Goal: Information Seeking & Learning: Understand process/instructions

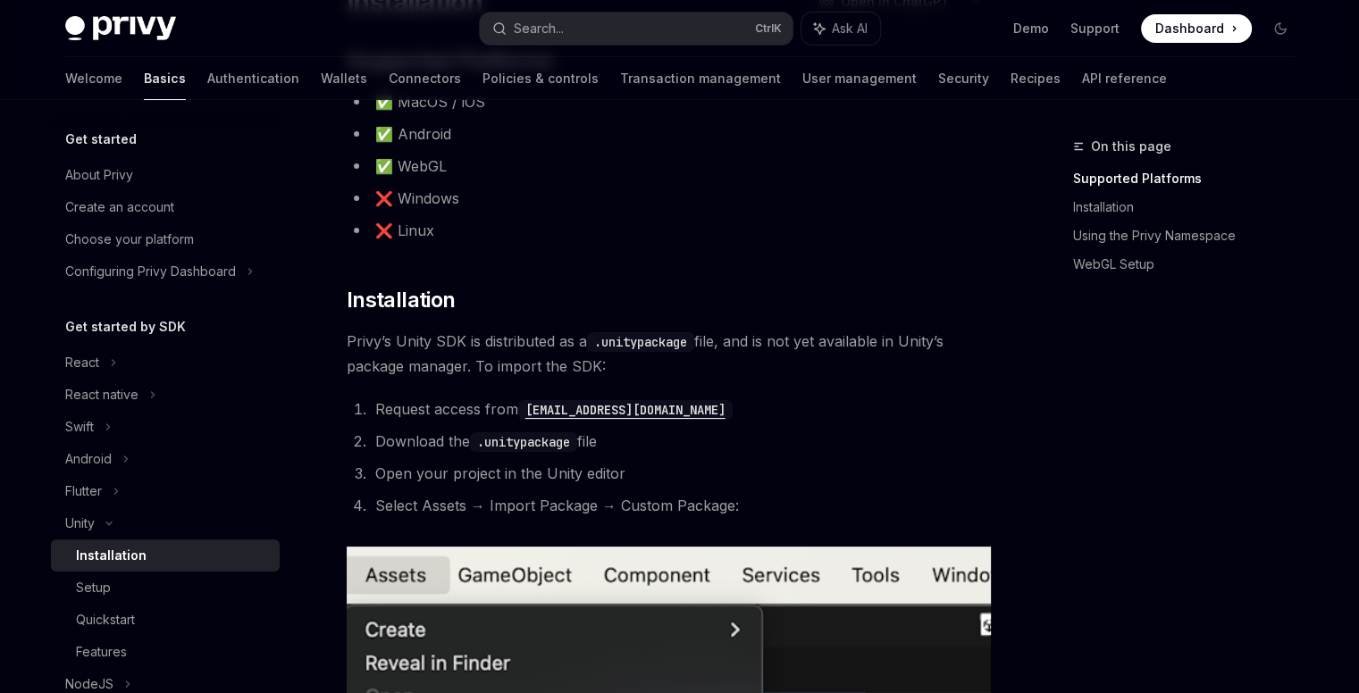
scroll to position [357, 0]
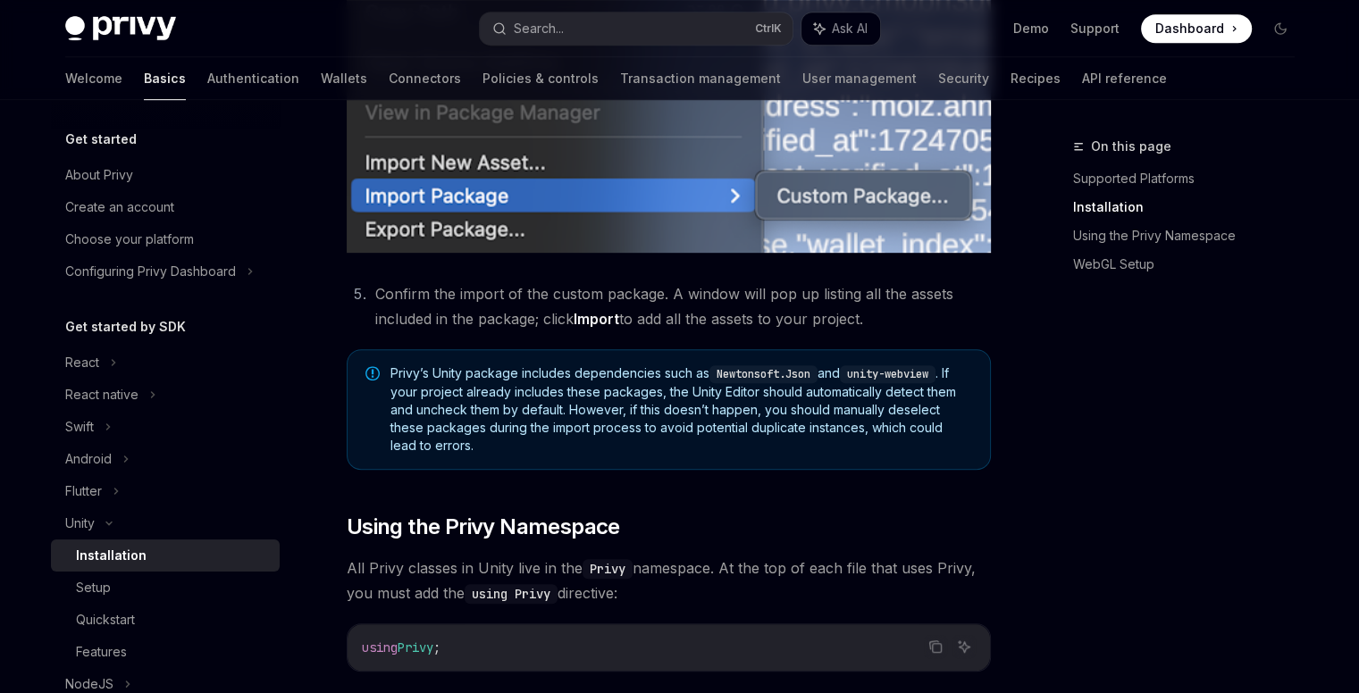
click at [1298, 381] on div "On this page Supported Platforms Installation Using the Privy Namespace WebGL S…" at bounding box center [1173, 415] width 272 height 558
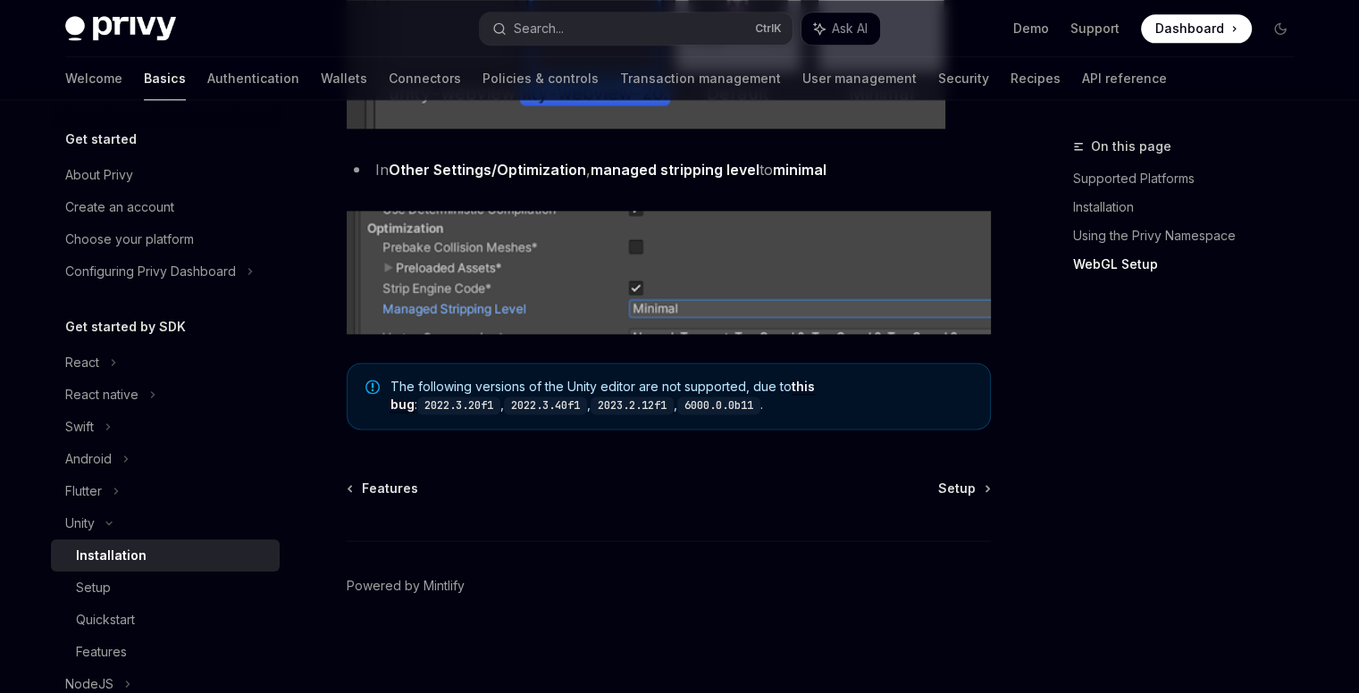
scroll to position [2323, 0]
click at [982, 480] on link "Setup" at bounding box center [963, 489] width 51 height 18
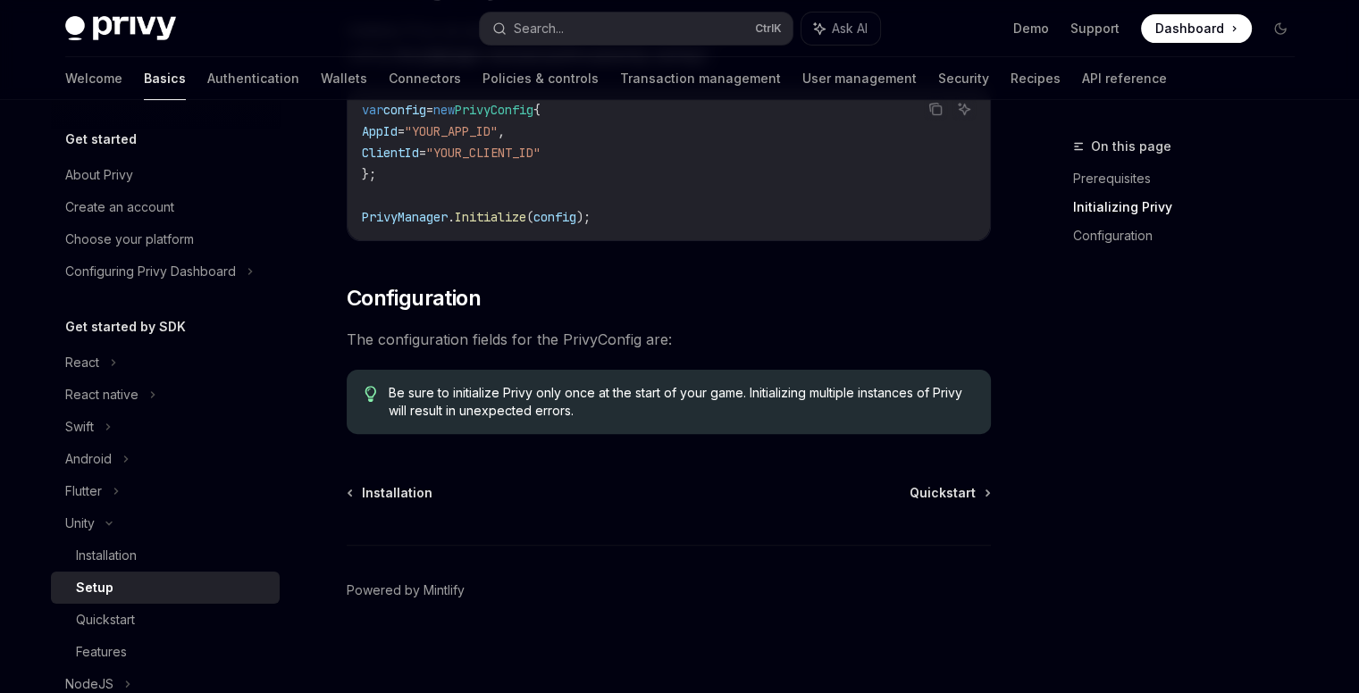
scroll to position [474, 0]
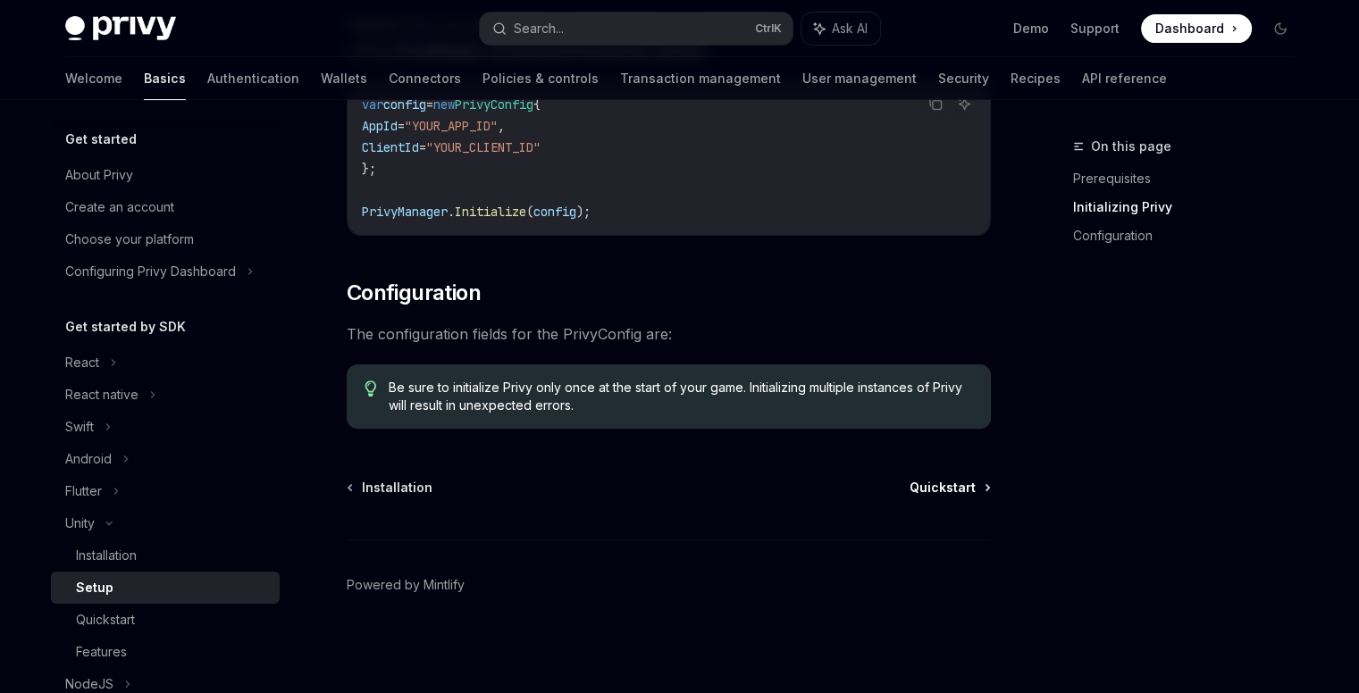
click at [947, 491] on span "Quickstart" at bounding box center [943, 488] width 66 height 18
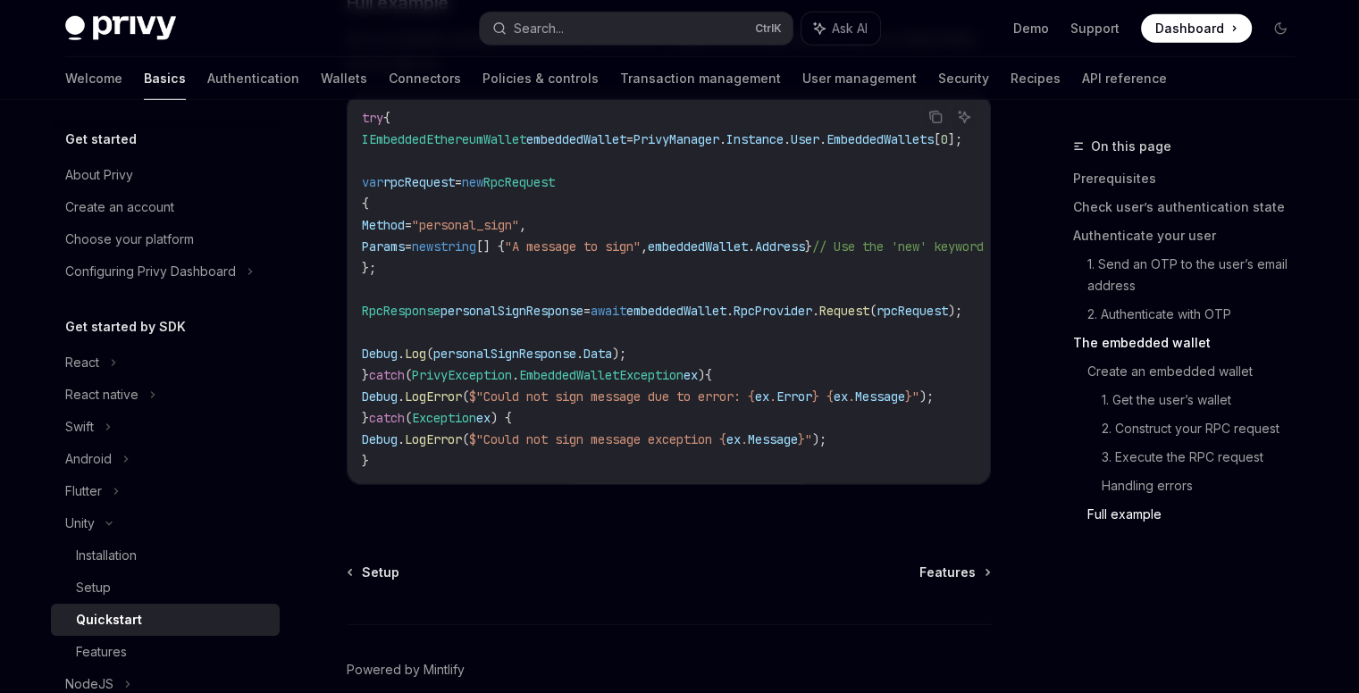
scroll to position [5395, 0]
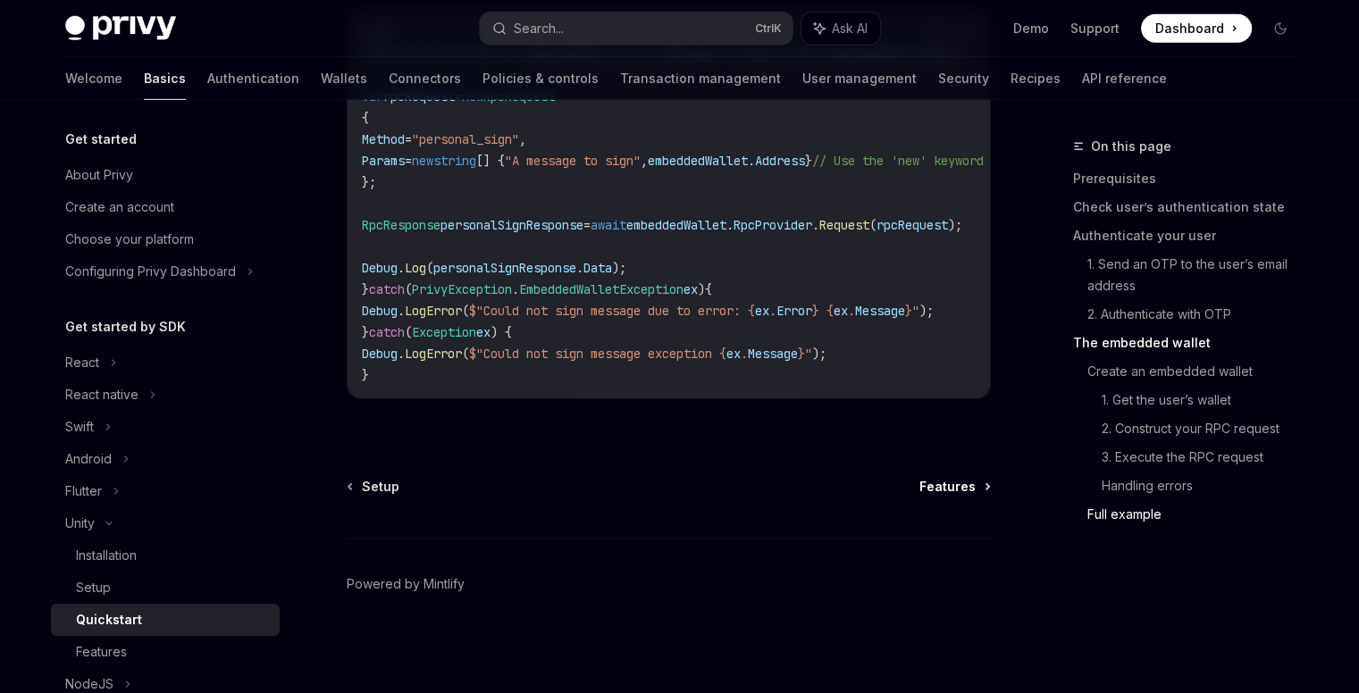
click at [951, 483] on span "Features" at bounding box center [948, 487] width 56 height 18
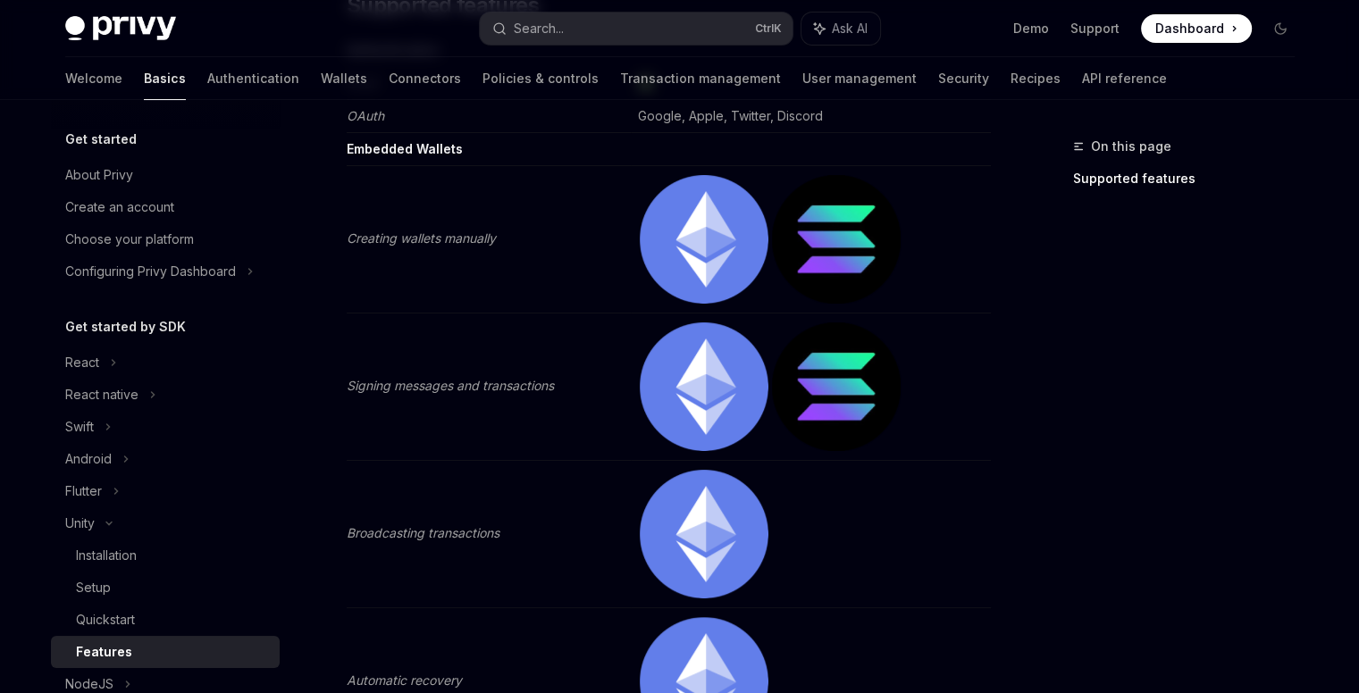
scroll to position [268, 0]
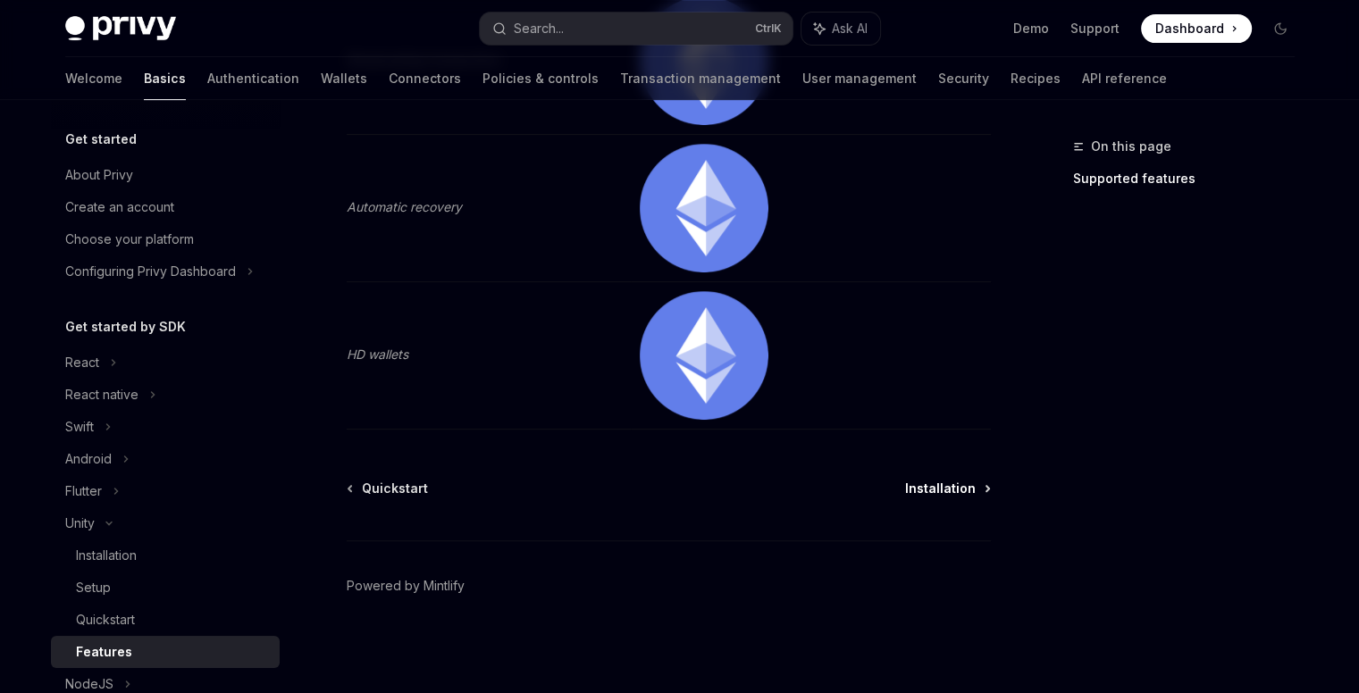
click at [954, 480] on span "Installation" at bounding box center [940, 489] width 71 height 18
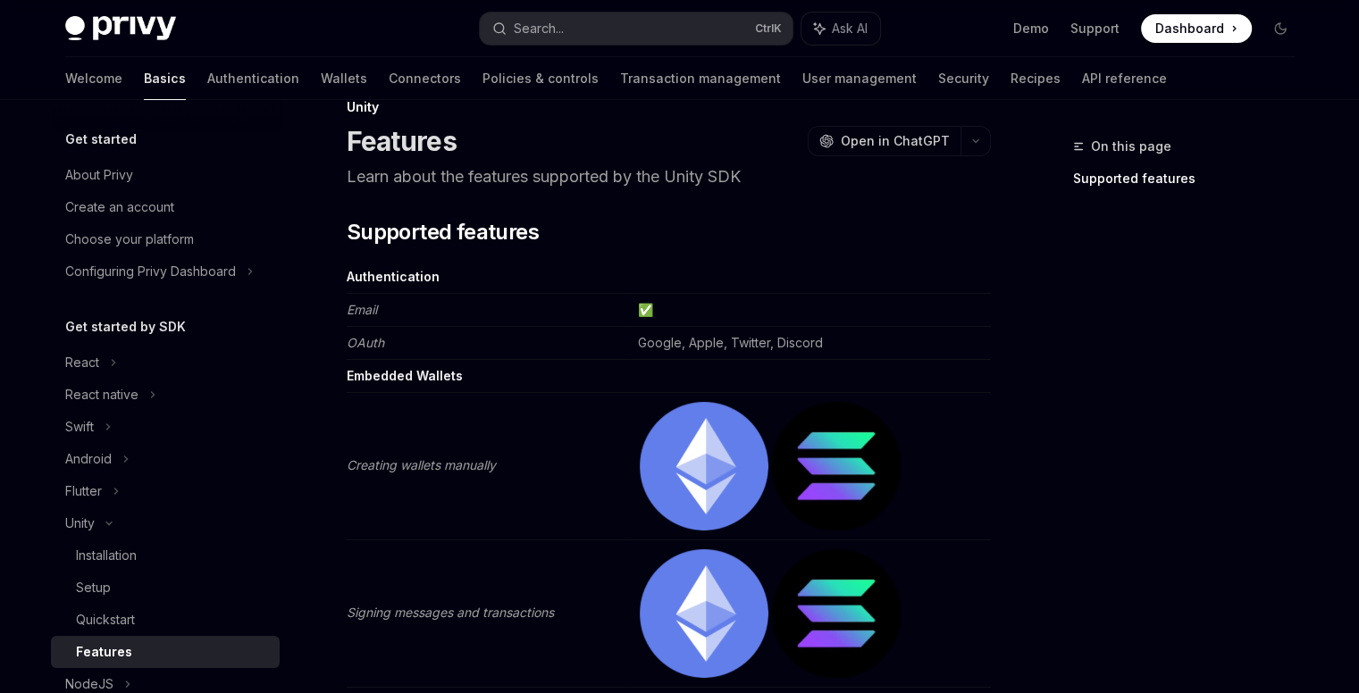
scroll to position [320, 0]
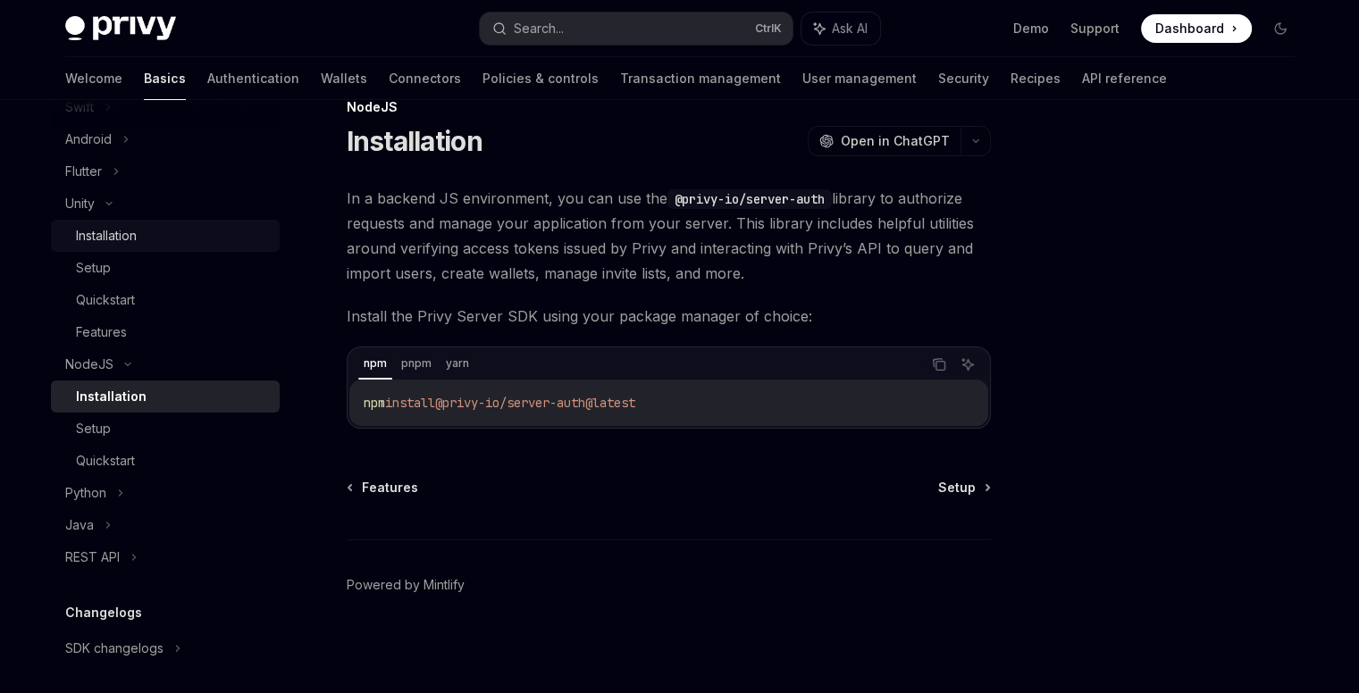
click at [164, 233] on div "Installation" at bounding box center [172, 235] width 193 height 21
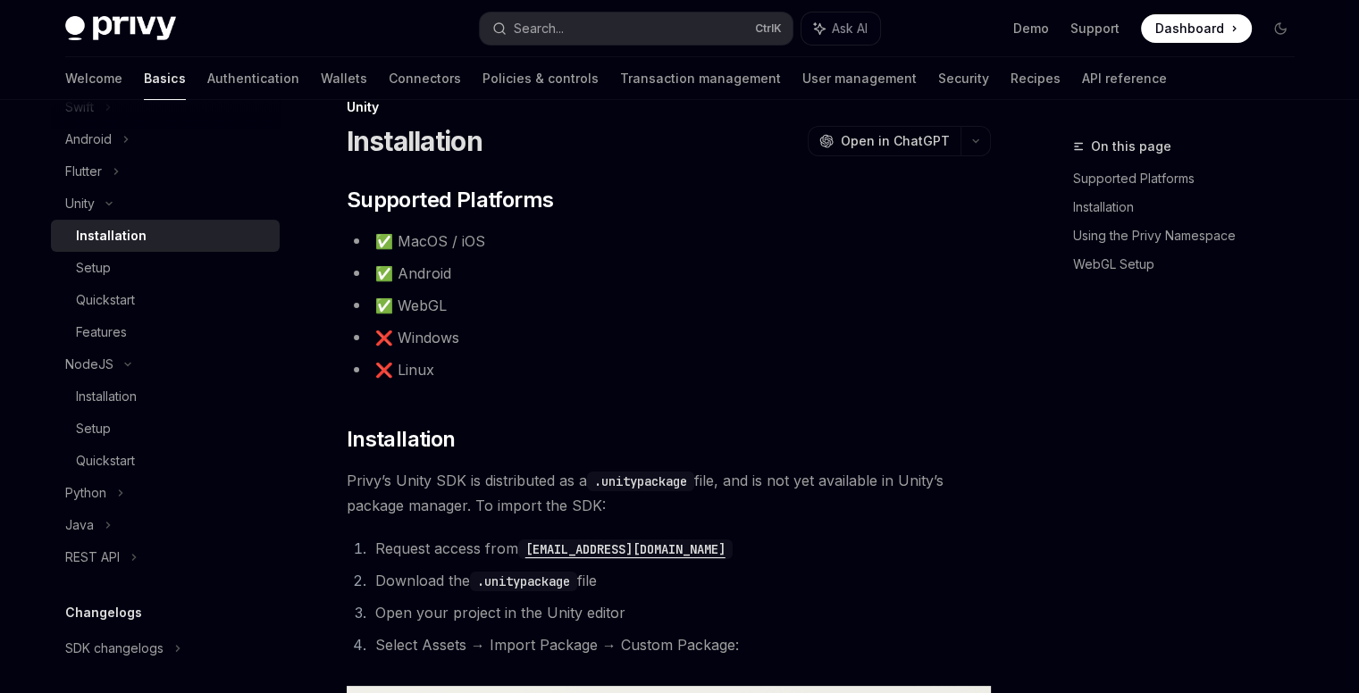
type textarea "*"
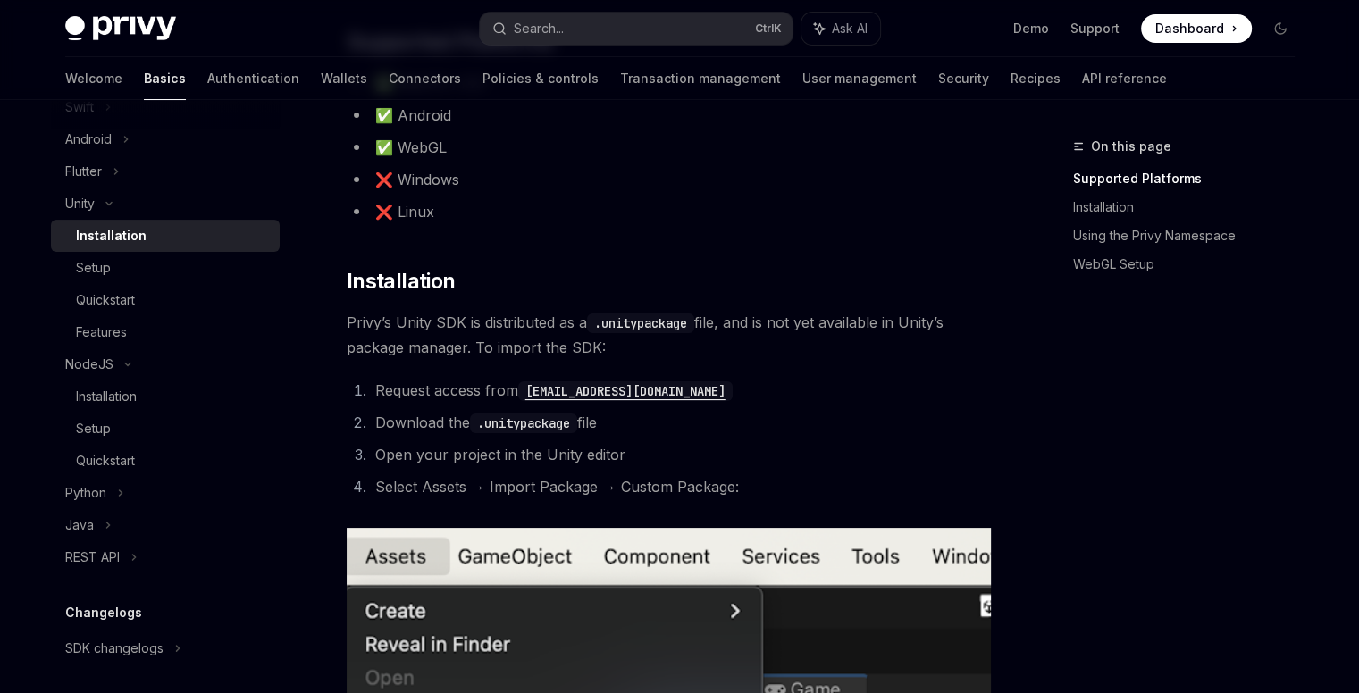
scroll to position [218, 0]
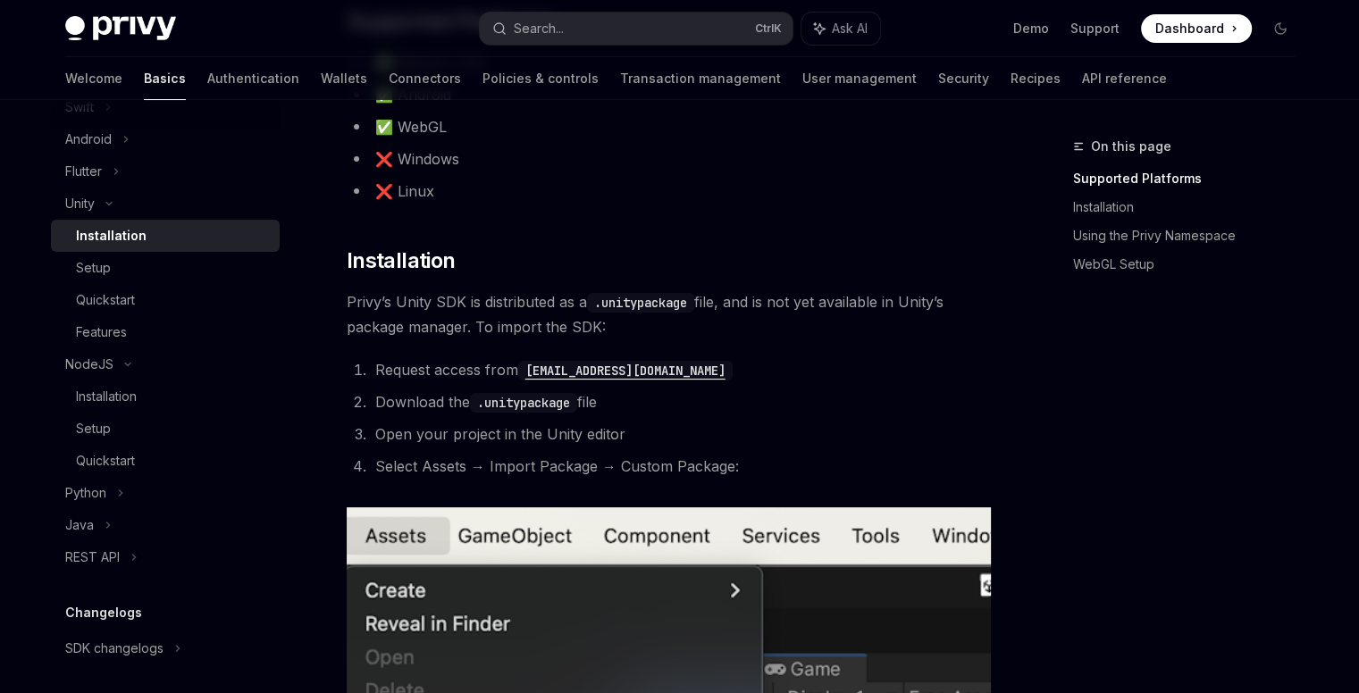
click at [592, 373] on code "[EMAIL_ADDRESS][DOMAIN_NAME]" at bounding box center [625, 371] width 214 height 20
click at [976, 248] on h2 "​ Installation" at bounding box center [669, 261] width 644 height 29
click at [611, 367] on code "[EMAIL_ADDRESS][DOMAIN_NAME]" at bounding box center [625, 371] width 214 height 20
click at [572, 366] on code "[EMAIL_ADDRESS][DOMAIN_NAME]" at bounding box center [625, 371] width 214 height 20
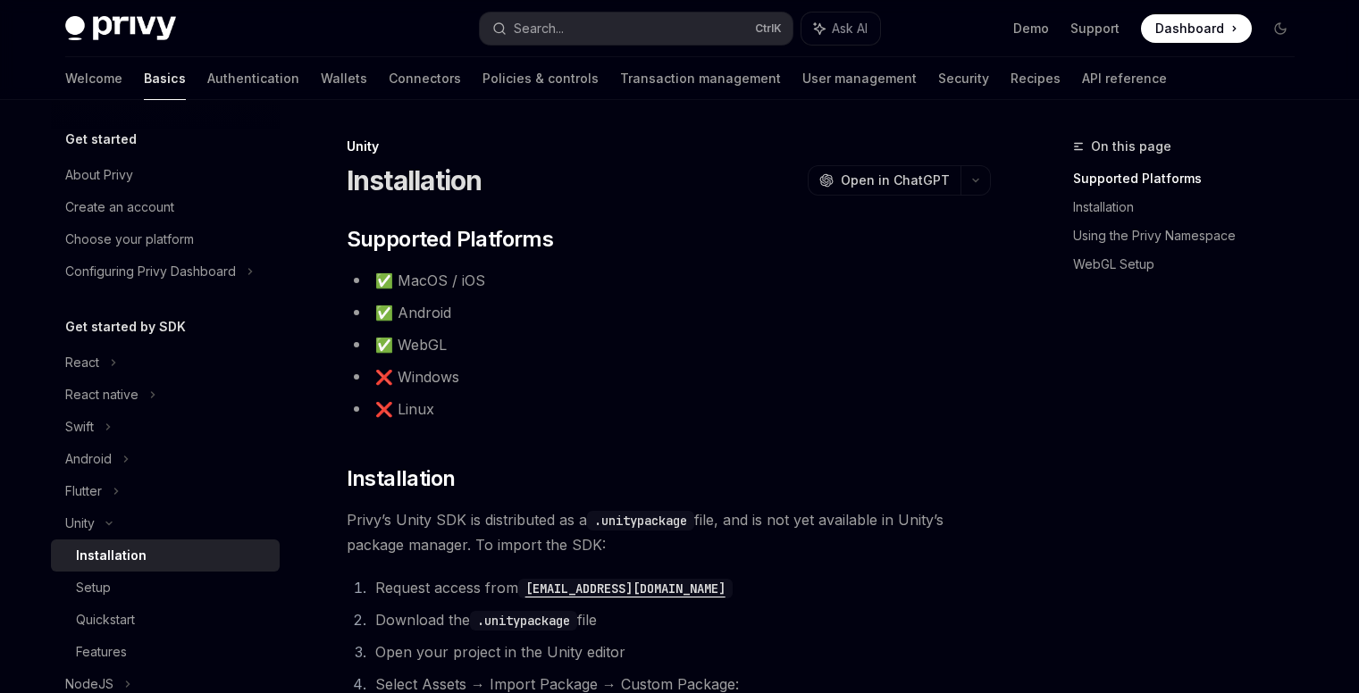
scroll to position [307, 0]
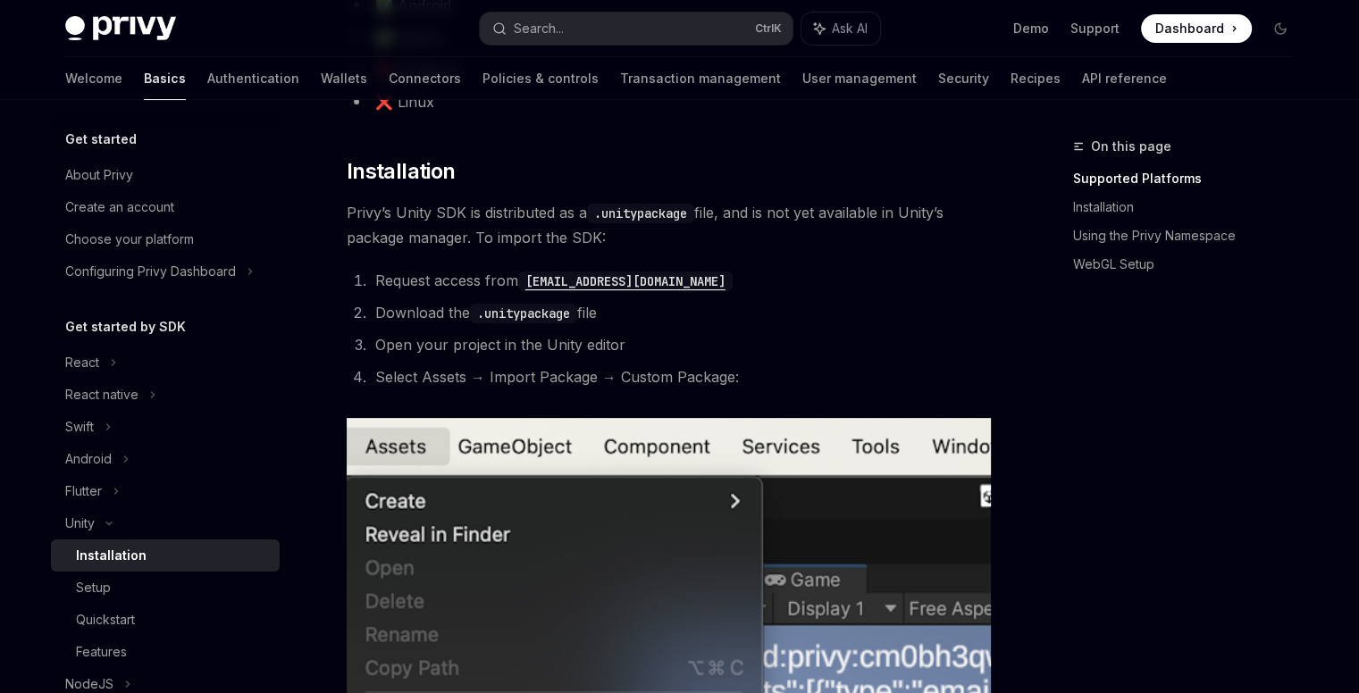
click at [1133, 566] on div "On this page Supported Platforms Installation Using the Privy Namespace WebGL S…" at bounding box center [1173, 415] width 272 height 558
click at [1111, 210] on link "Installation" at bounding box center [1191, 207] width 236 height 29
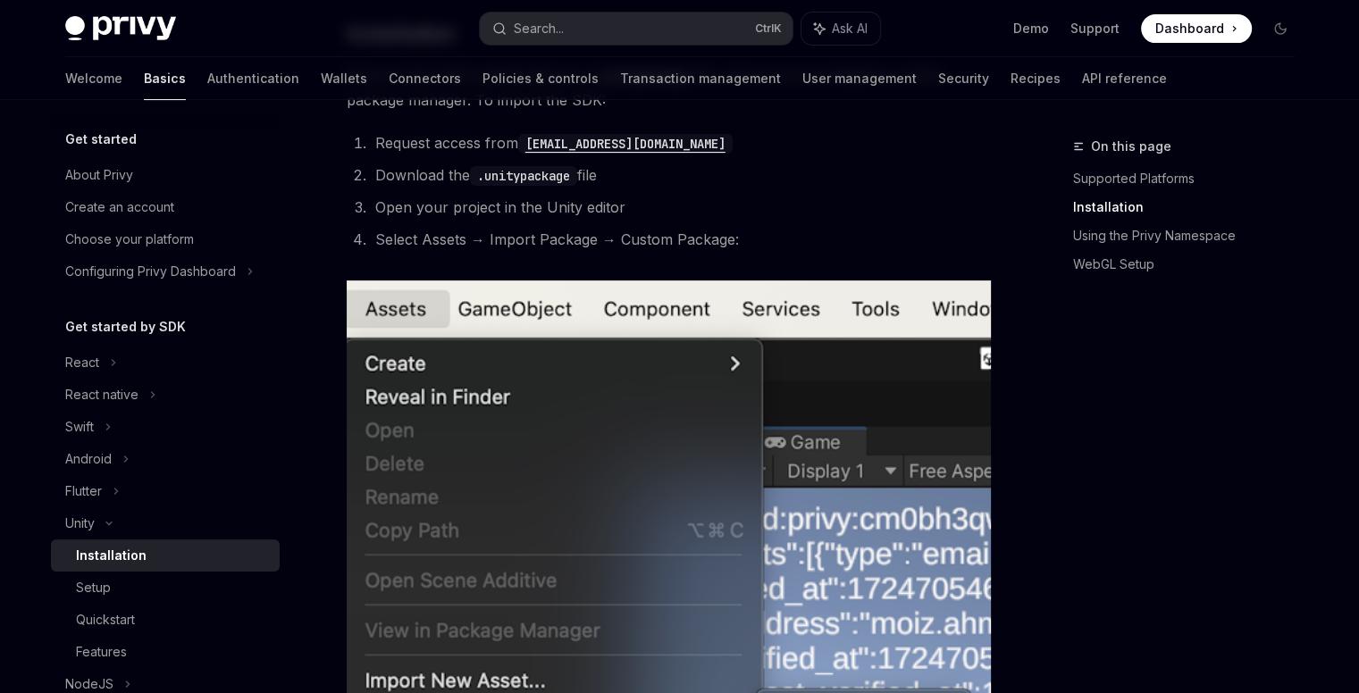
scroll to position [776, 0]
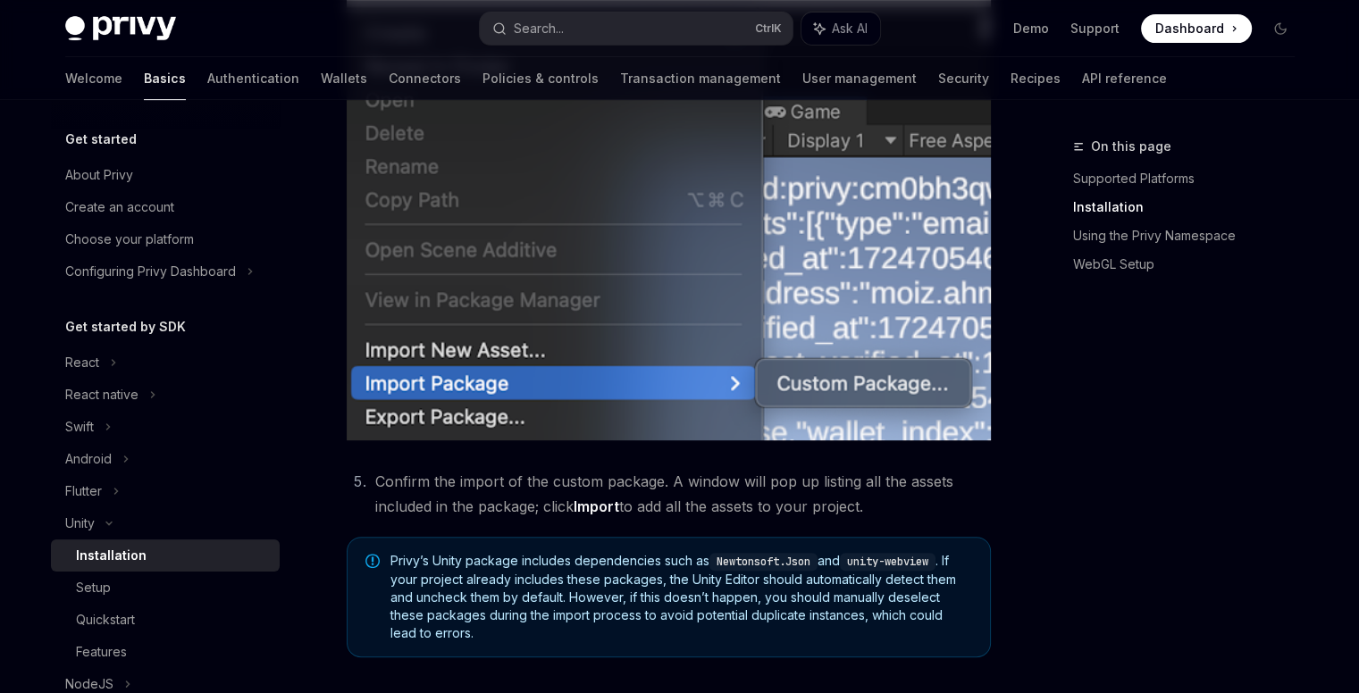
click at [614, 507] on strong "Import" at bounding box center [597, 507] width 46 height 18
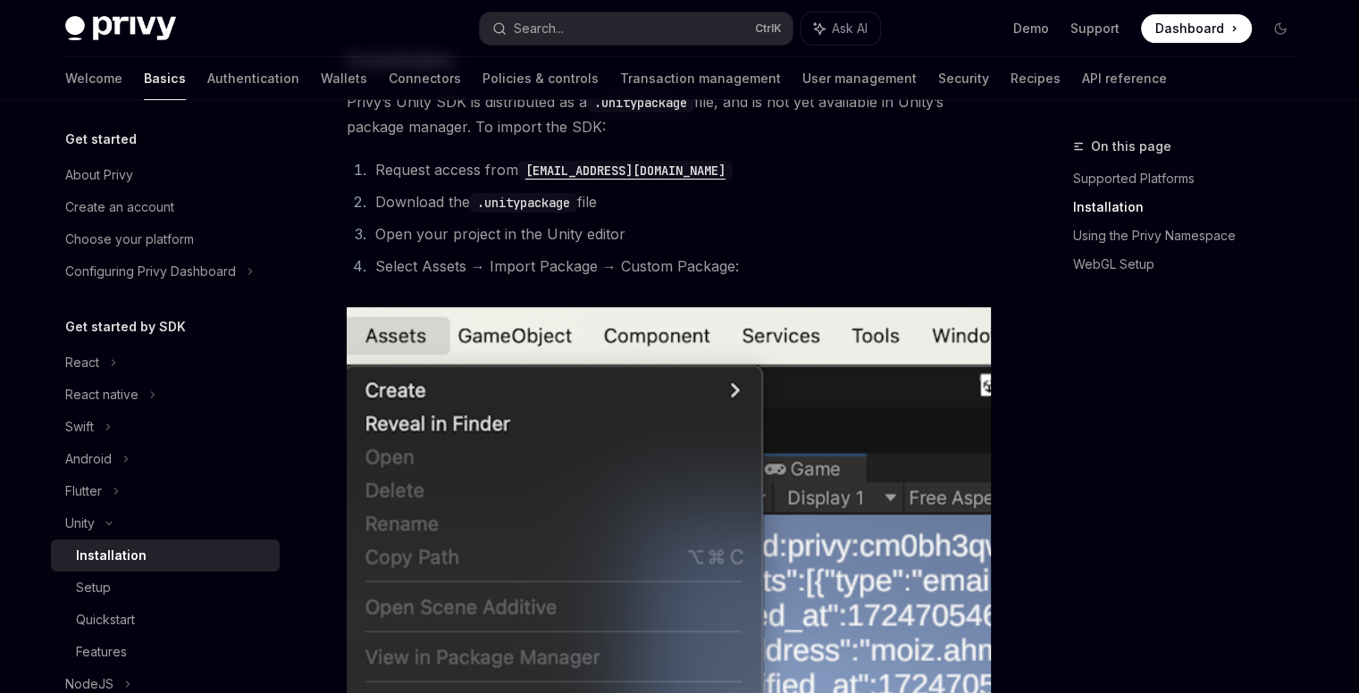
scroll to position [418, 0]
click at [575, 171] on code "[EMAIL_ADDRESS][DOMAIN_NAME]" at bounding box center [625, 171] width 214 height 20
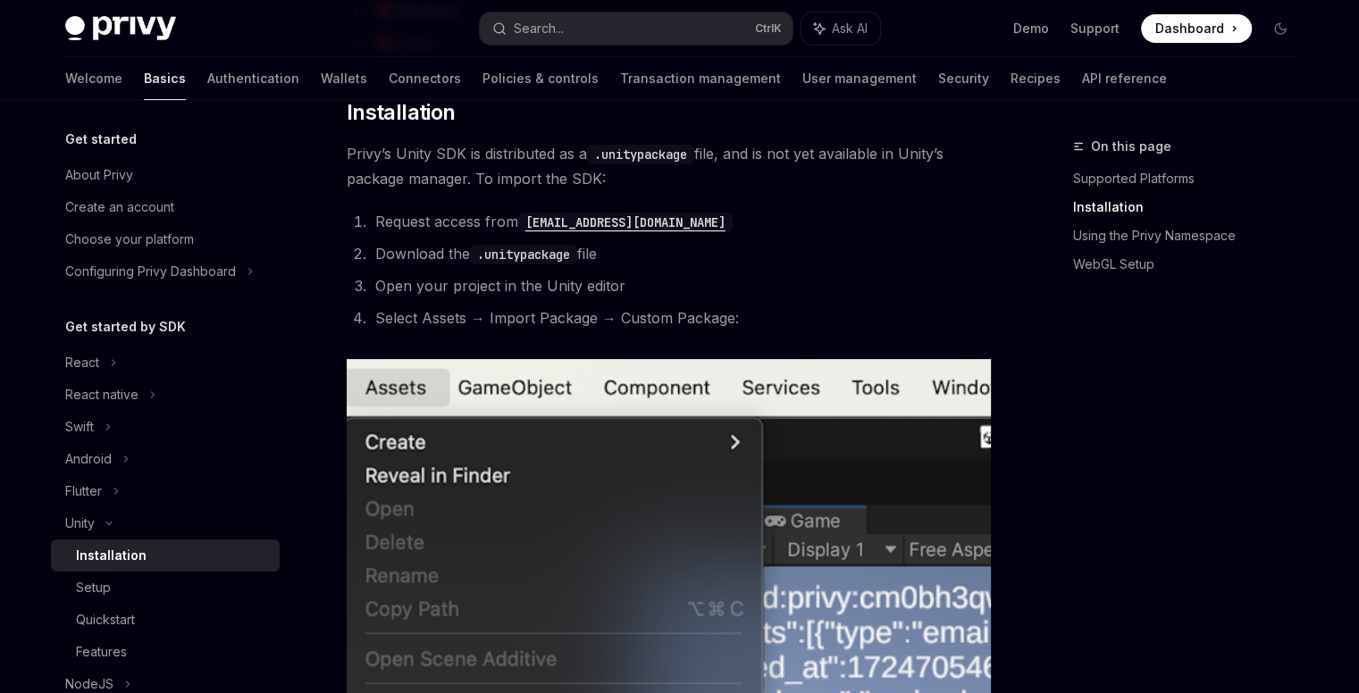
scroll to position [329, 0]
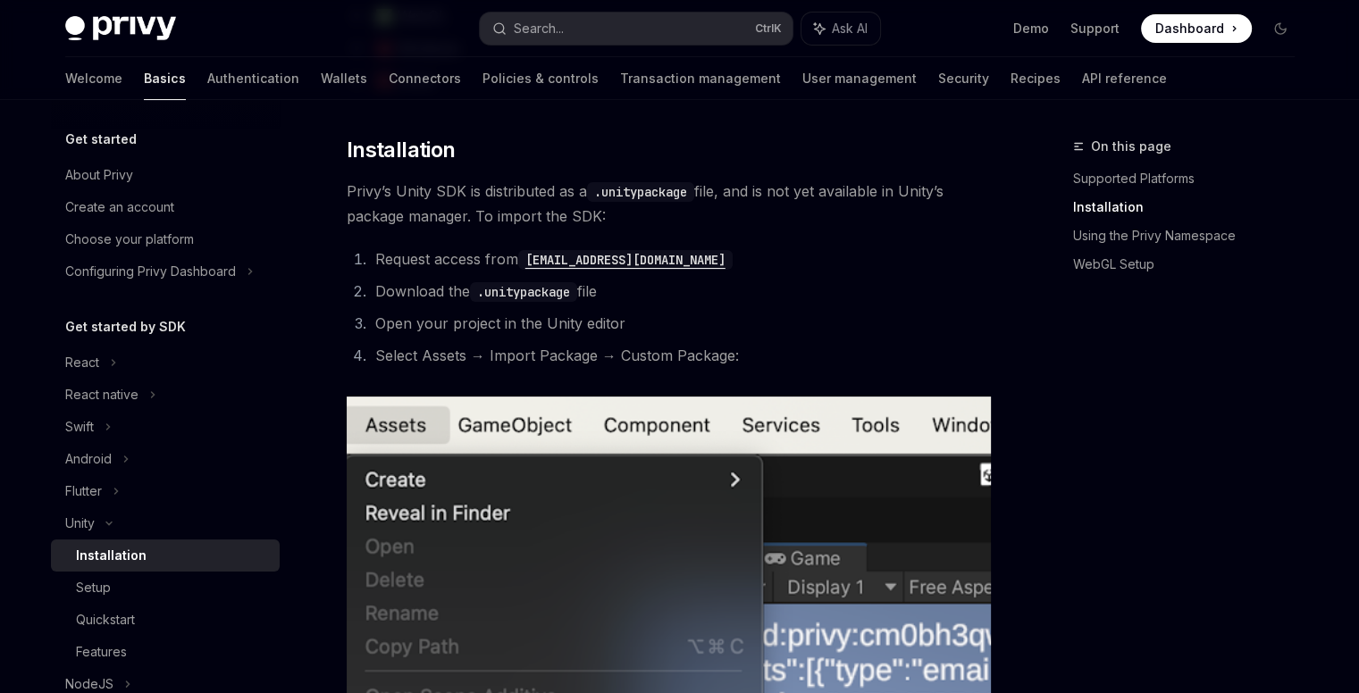
click at [754, 222] on span "Privy’s Unity SDK is distributed as a .unitypackage file, and is not yet availa…" at bounding box center [669, 204] width 644 height 50
click at [1119, 547] on div "On this page Supported Platforms Installation Using the Privy Namespace WebGL S…" at bounding box center [1173, 415] width 272 height 558
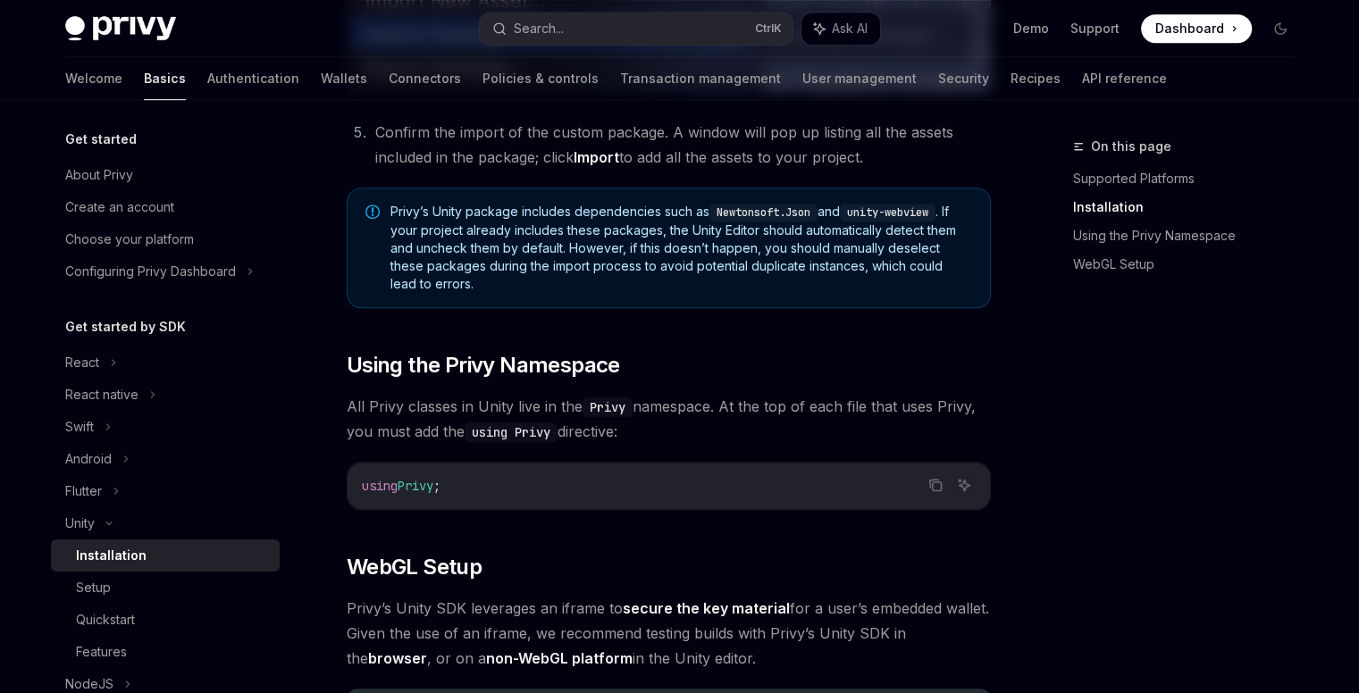
scroll to position [1222, 0]
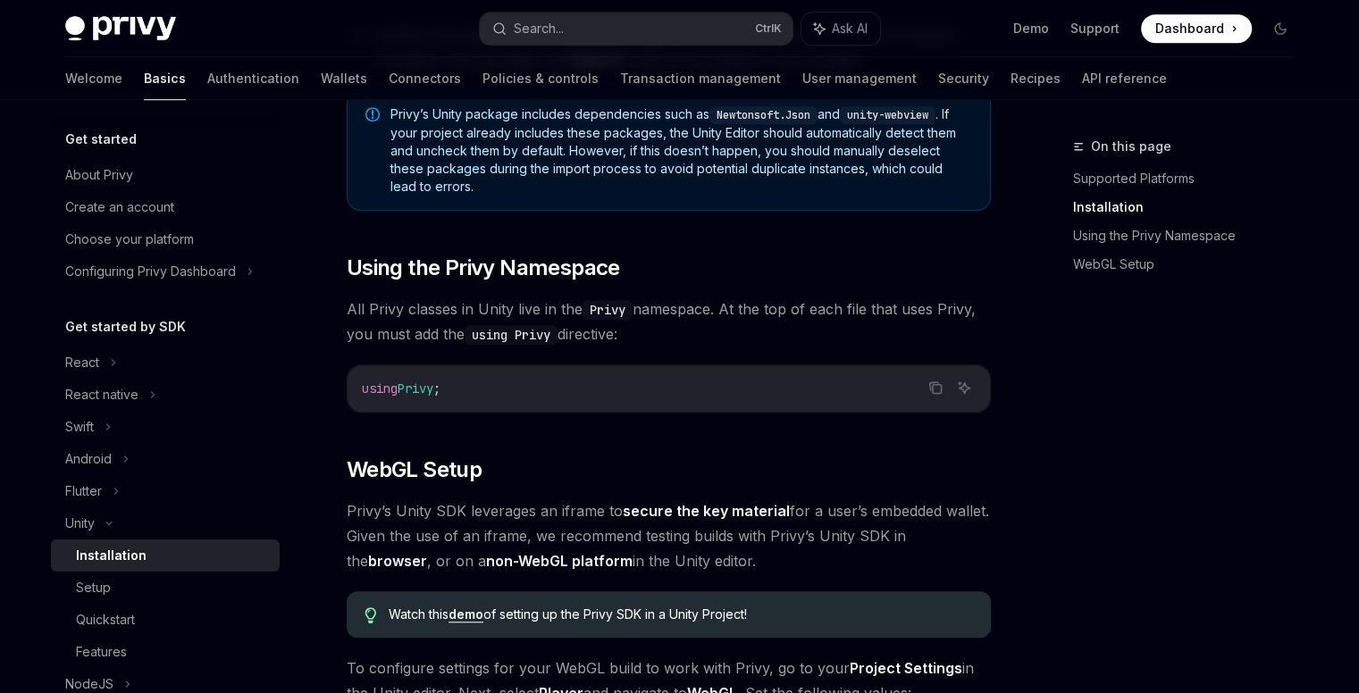
click at [462, 609] on link "demo" at bounding box center [466, 615] width 35 height 16
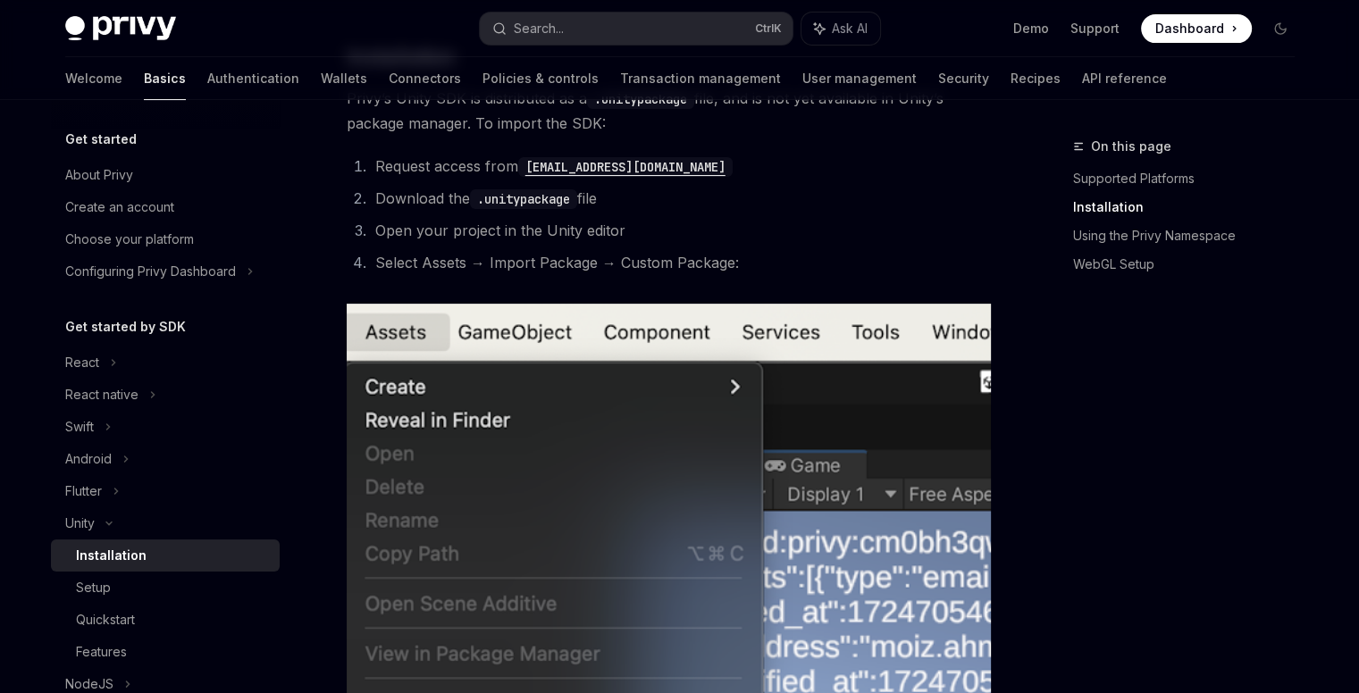
scroll to position [626, 0]
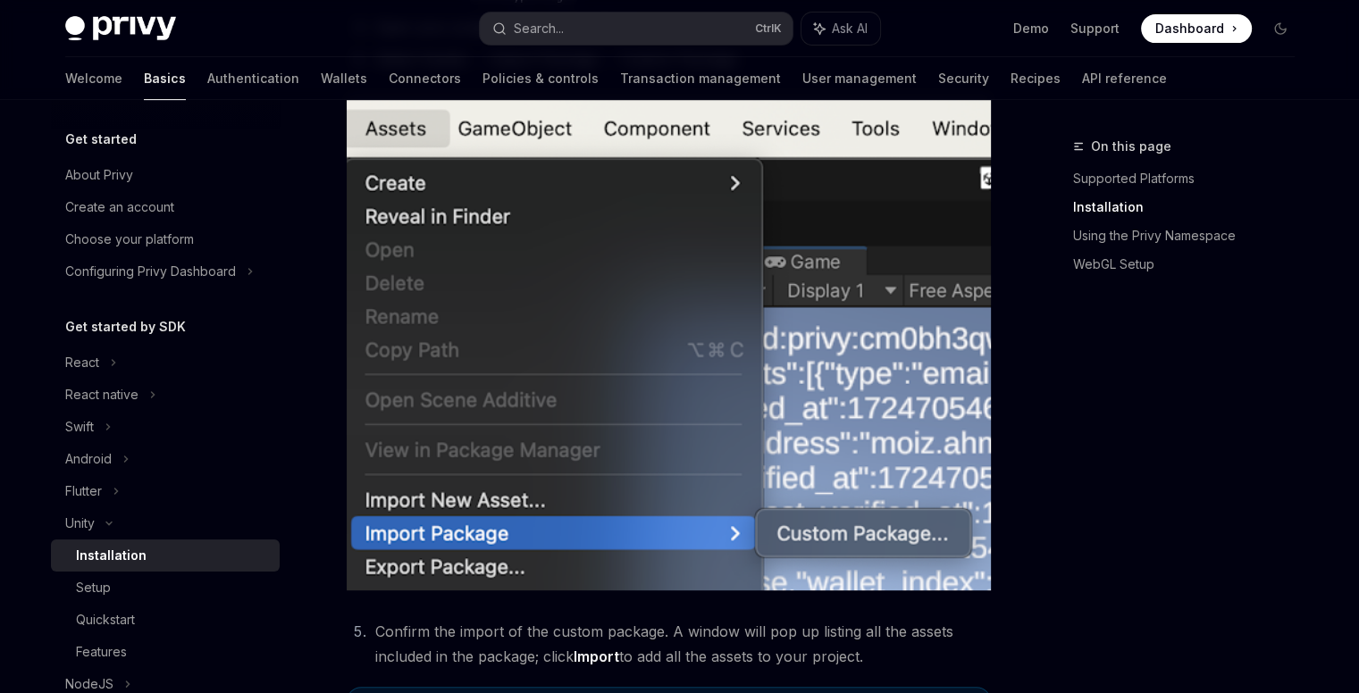
click at [1286, 35] on icon "Toggle dark mode" at bounding box center [1280, 28] width 14 height 14
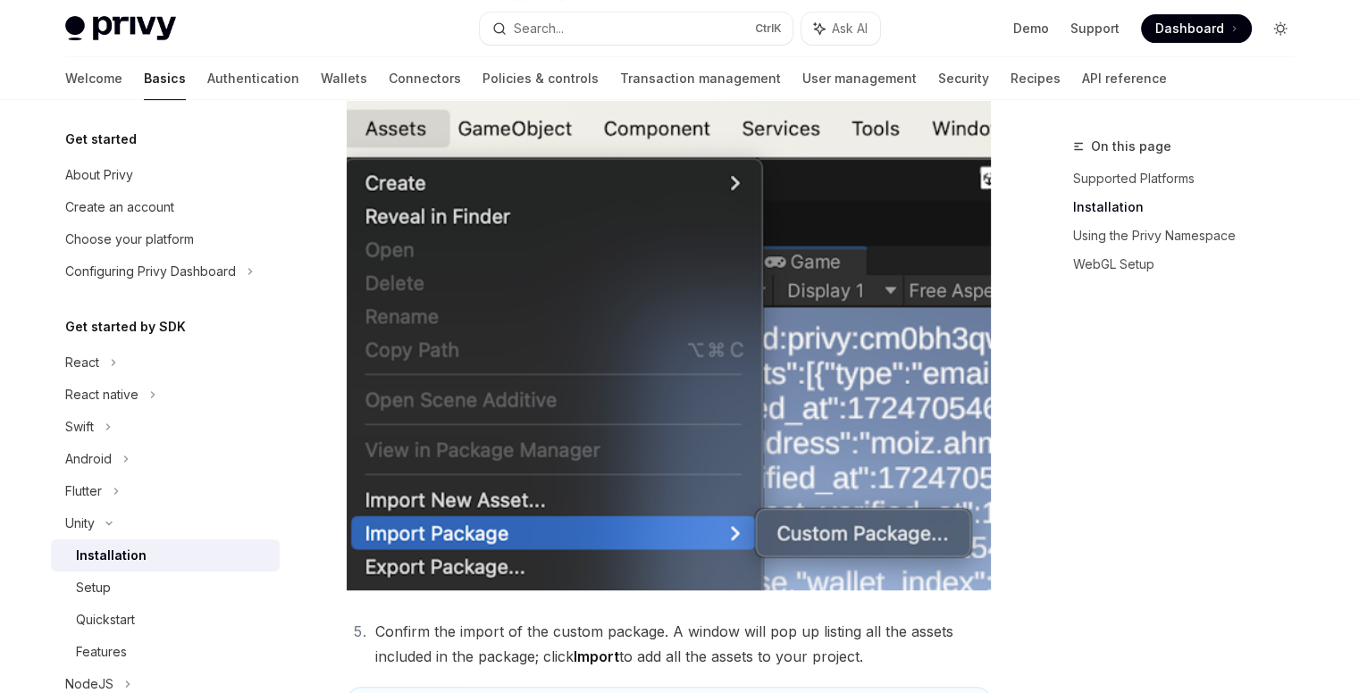
click at [1286, 35] on icon "Toggle dark mode" at bounding box center [1280, 28] width 14 height 14
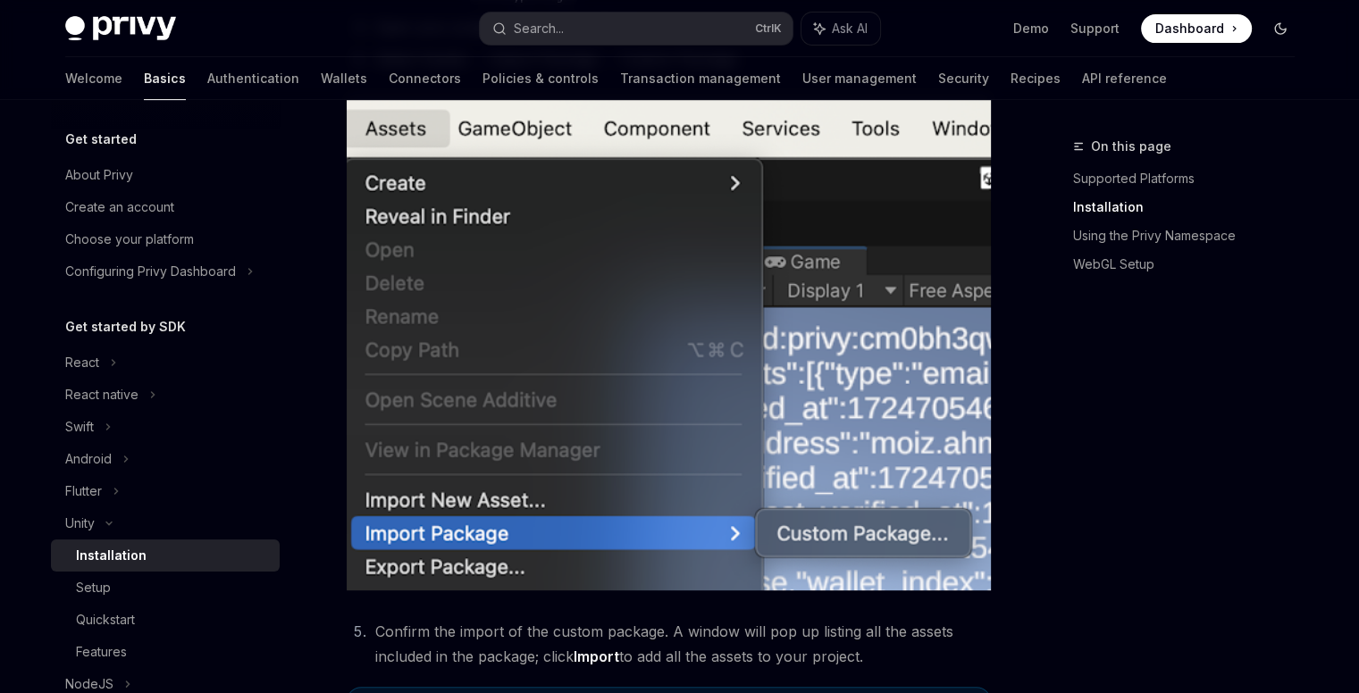
click at [1286, 35] on icon "Toggle dark mode" at bounding box center [1280, 28] width 14 height 14
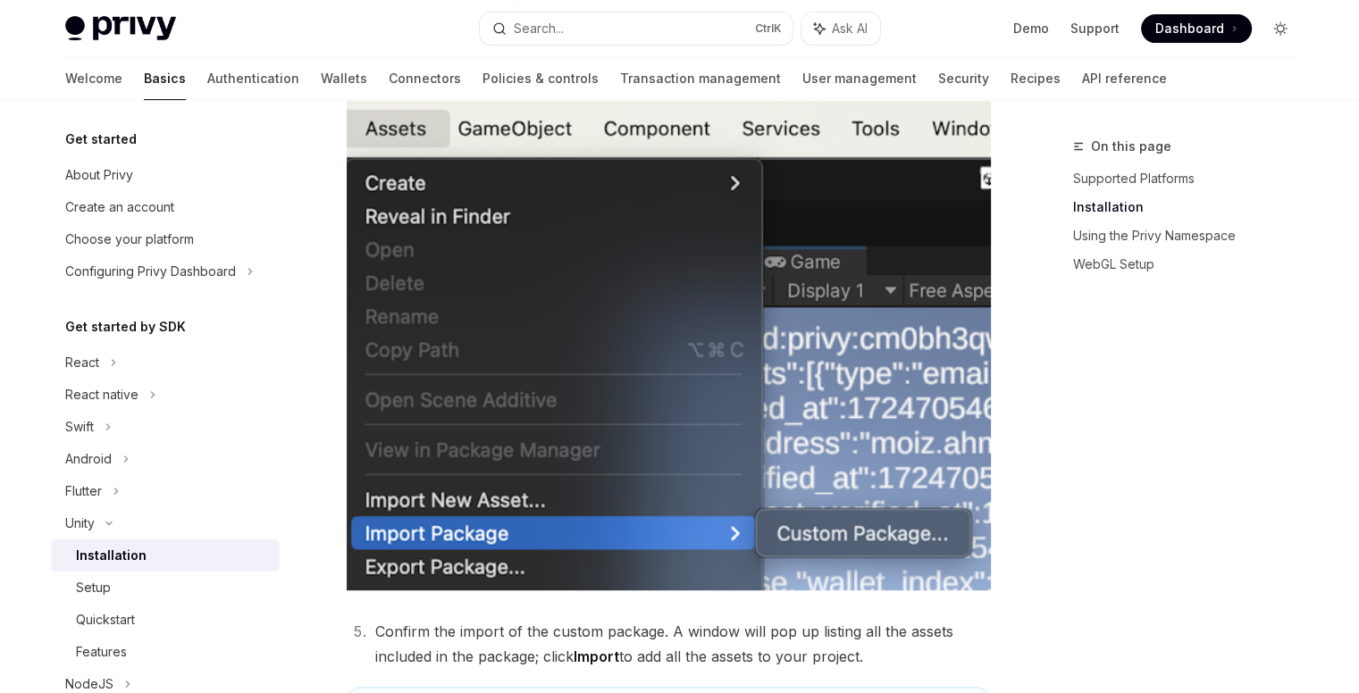
click at [1286, 35] on icon "Toggle dark mode" at bounding box center [1280, 28] width 14 height 14
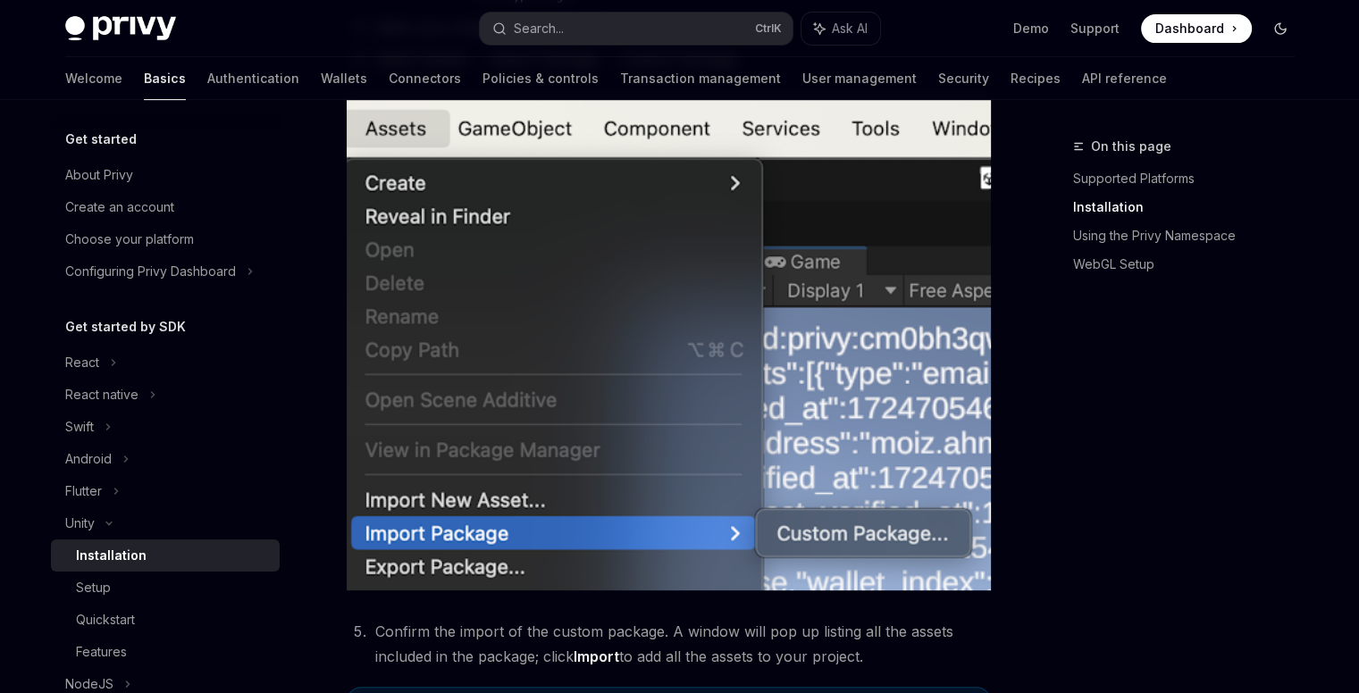
click at [1286, 35] on icon "Toggle dark mode" at bounding box center [1280, 28] width 14 height 14
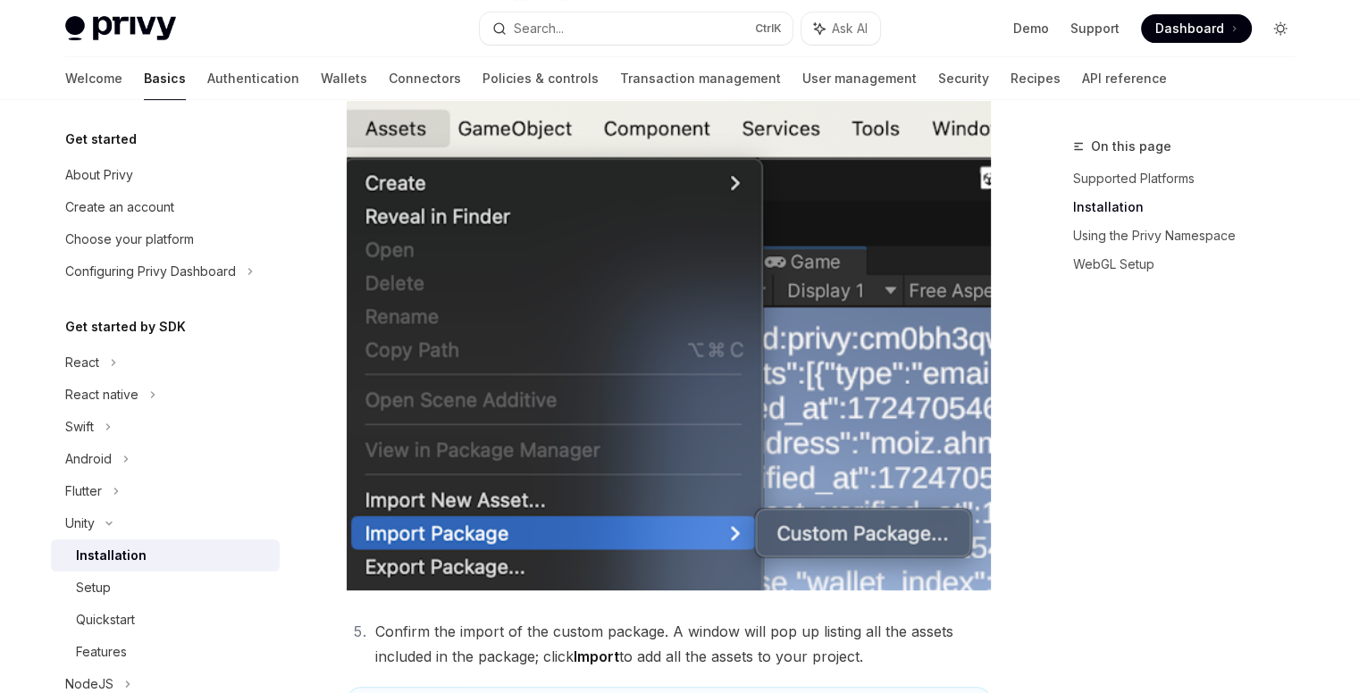
click at [1286, 35] on icon "Toggle dark mode" at bounding box center [1280, 28] width 14 height 14
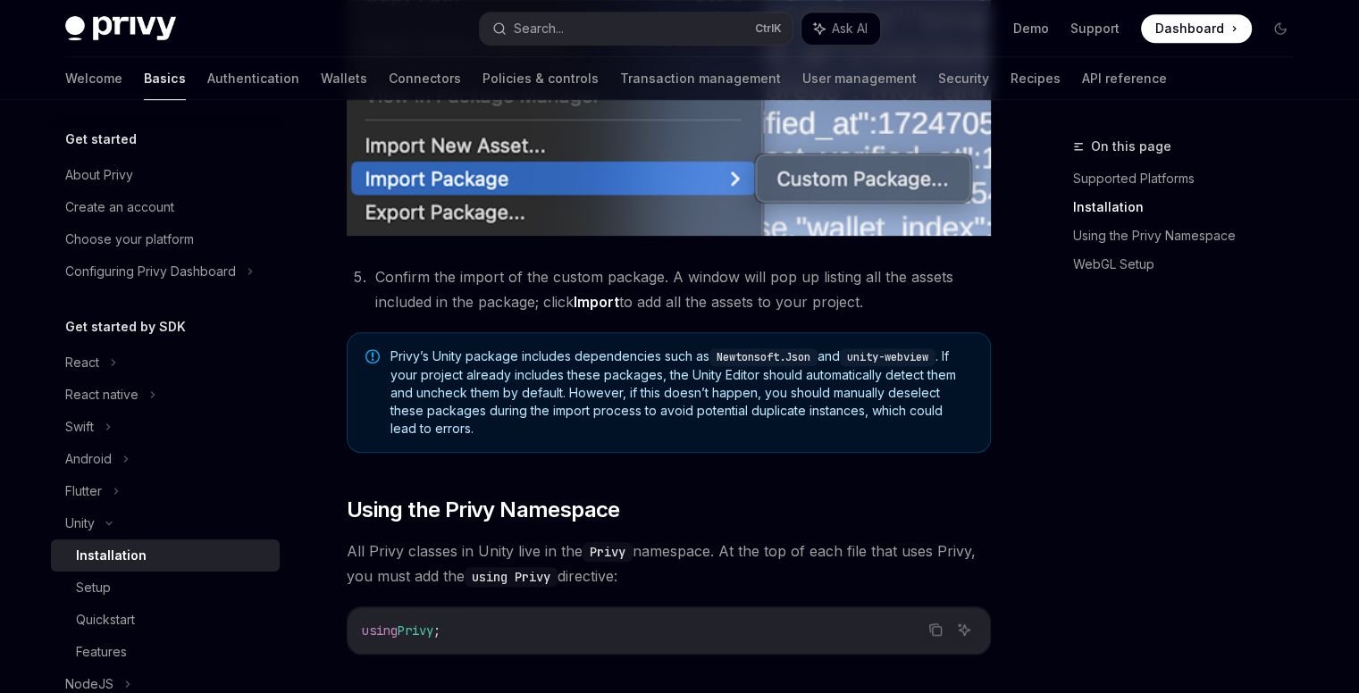
scroll to position [983, 0]
